Goal: Check status: Check status

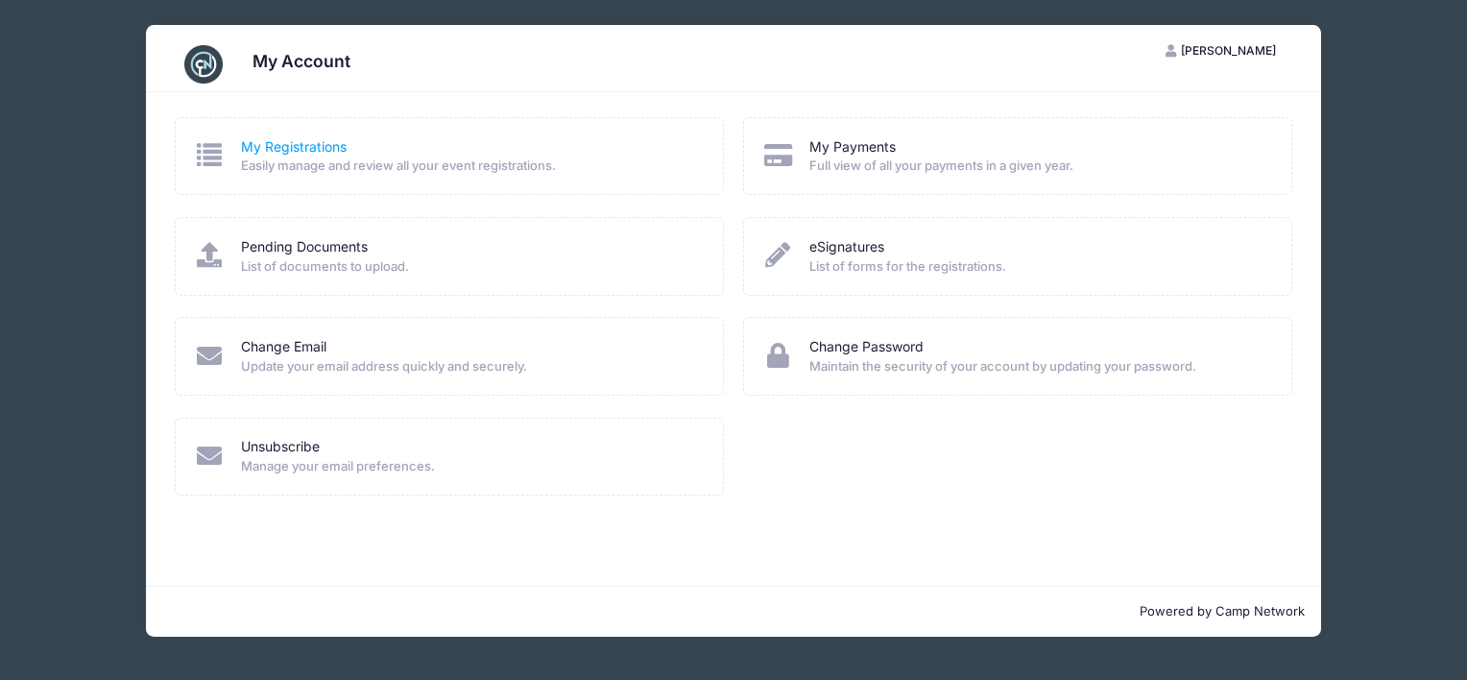
click at [278, 149] on link "My Registrations" at bounding box center [294, 147] width 106 height 20
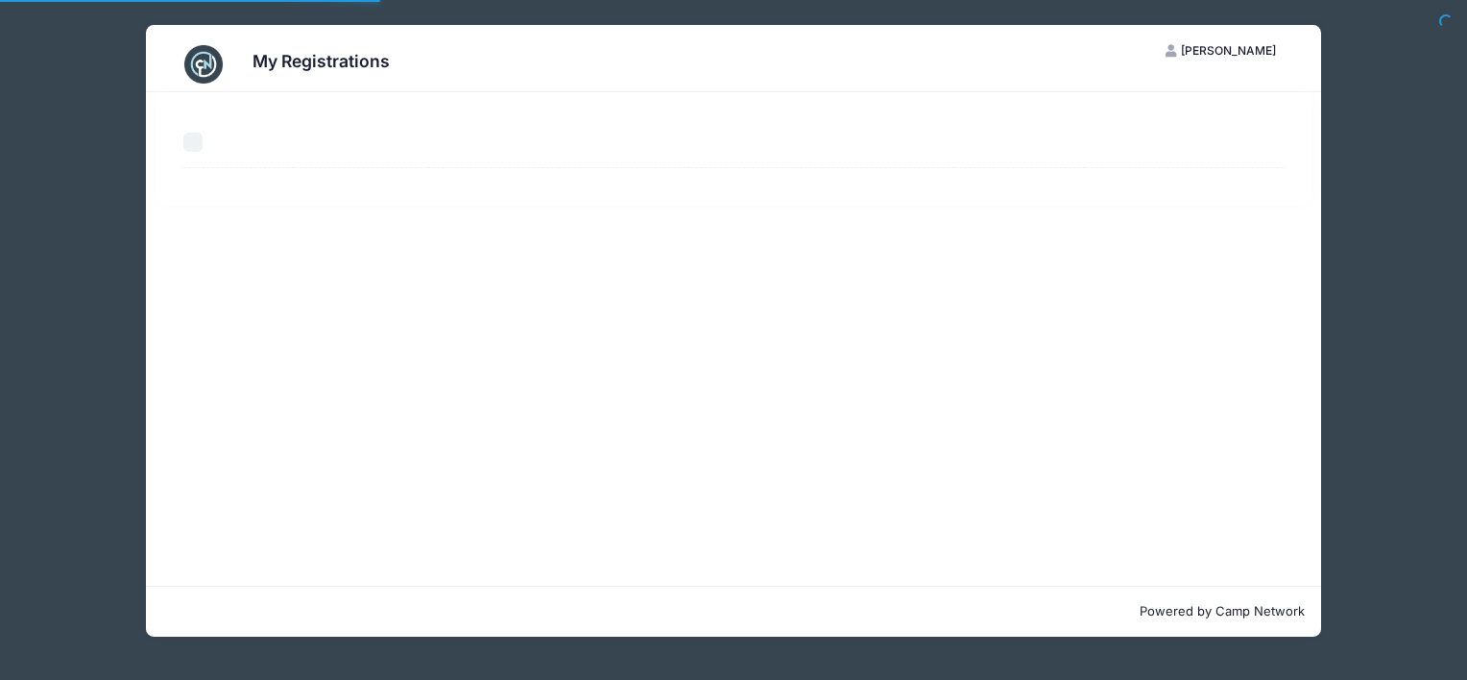
select select "50"
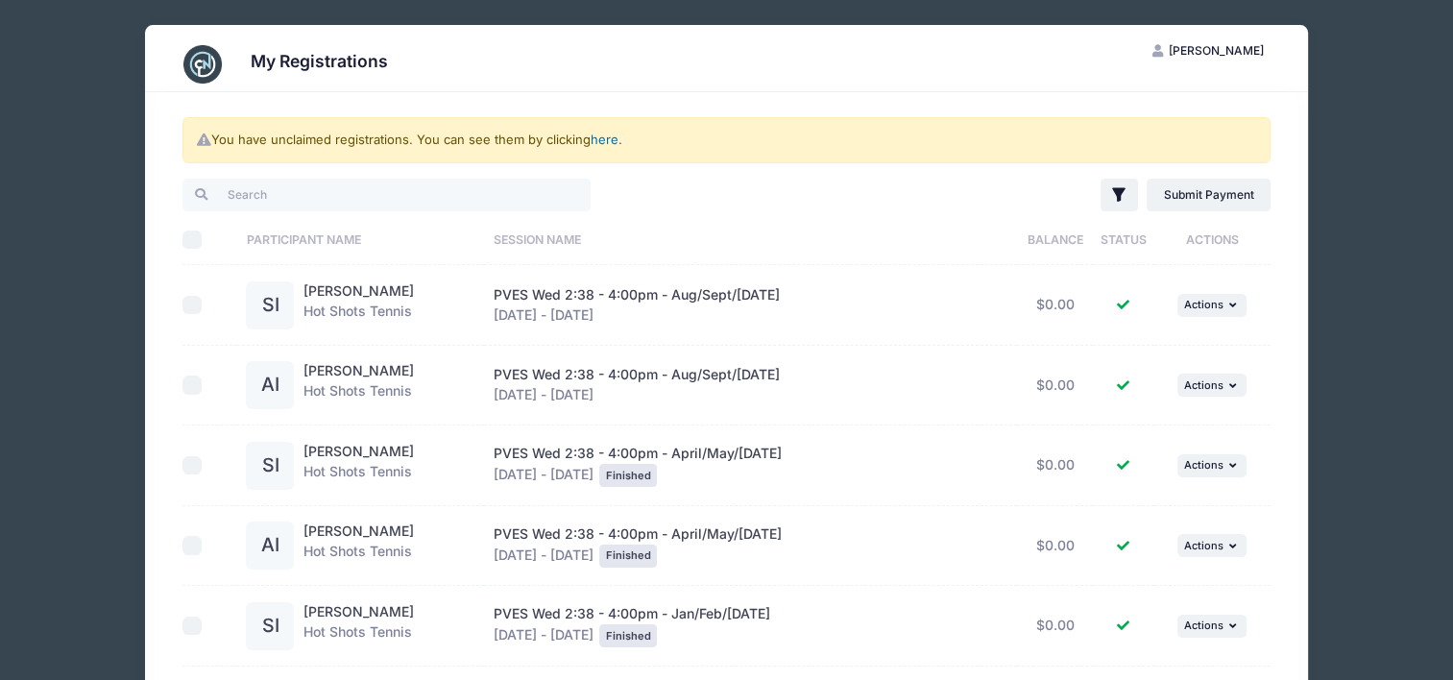
click at [607, 138] on link "here" at bounding box center [605, 139] width 28 height 15
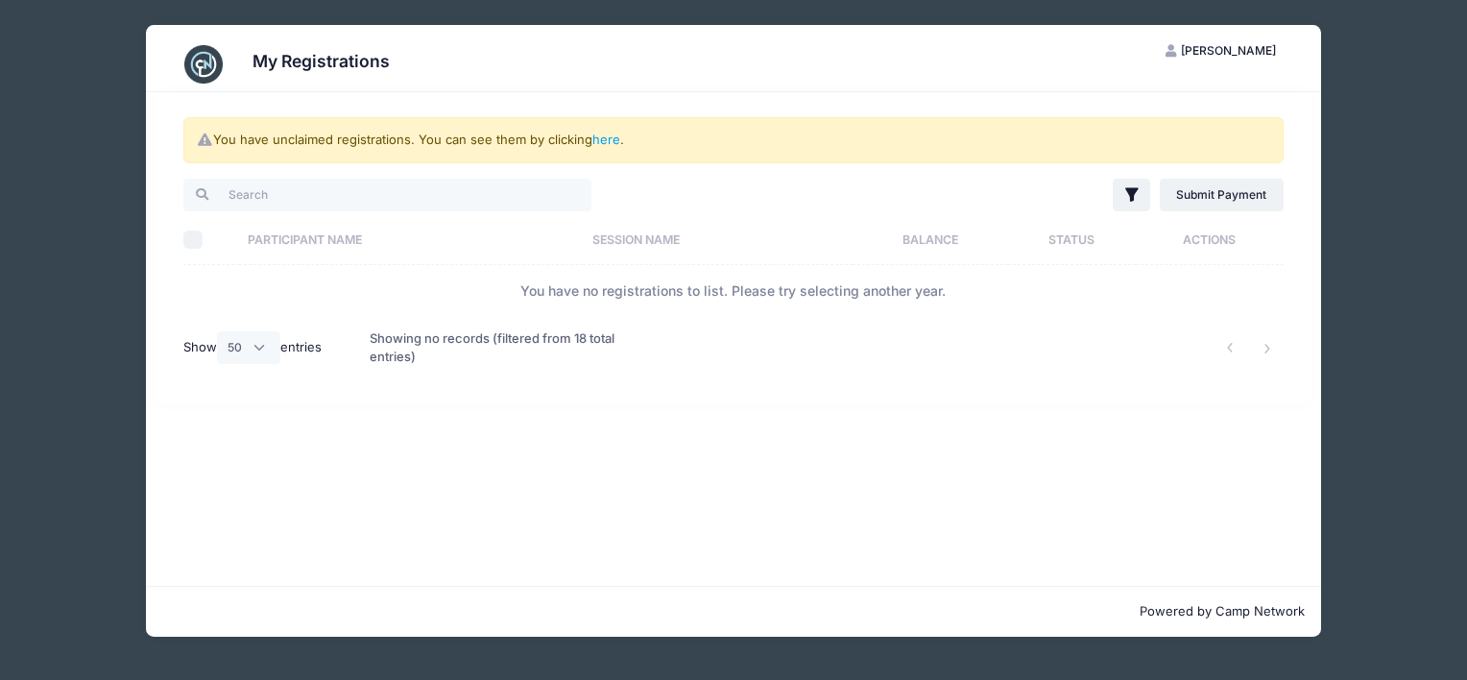
click at [193, 64] on img at bounding box center [203, 64] width 38 height 38
